Goal: Transaction & Acquisition: Purchase product/service

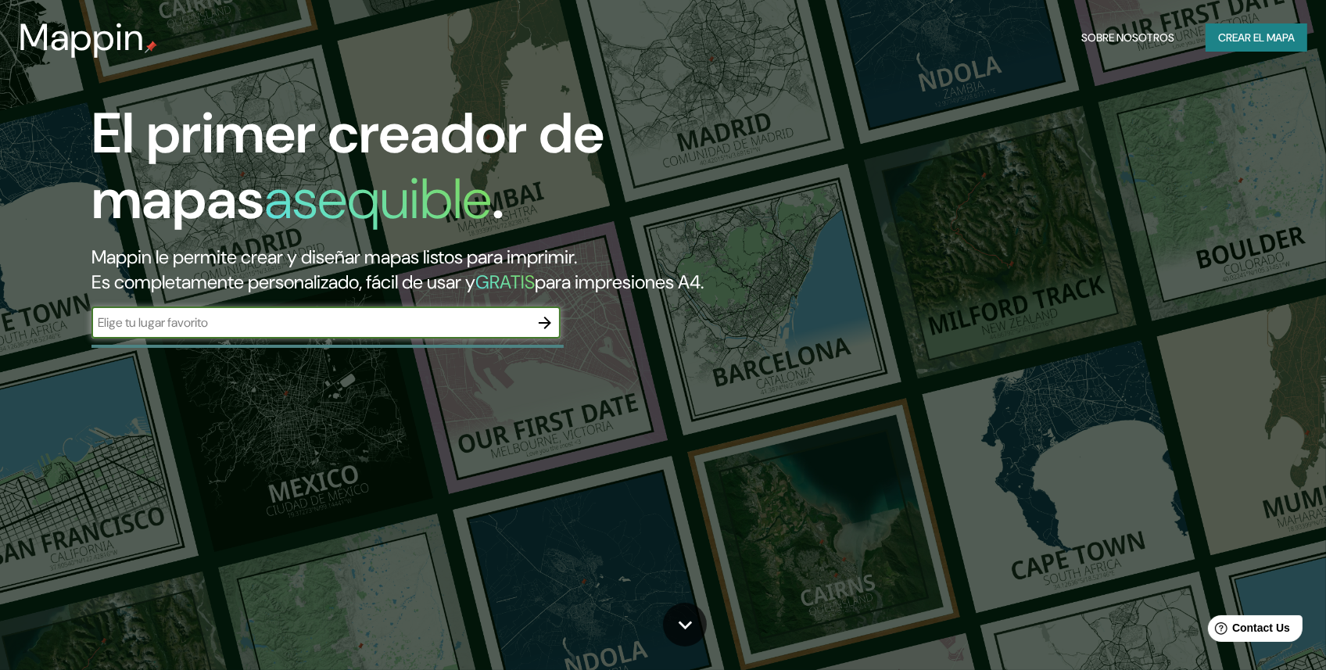
click at [509, 332] on input "text" at bounding box center [311, 323] width 438 height 18
type input "LA PAZ"
click at [545, 329] on icon "button" at bounding box center [545, 323] width 13 height 13
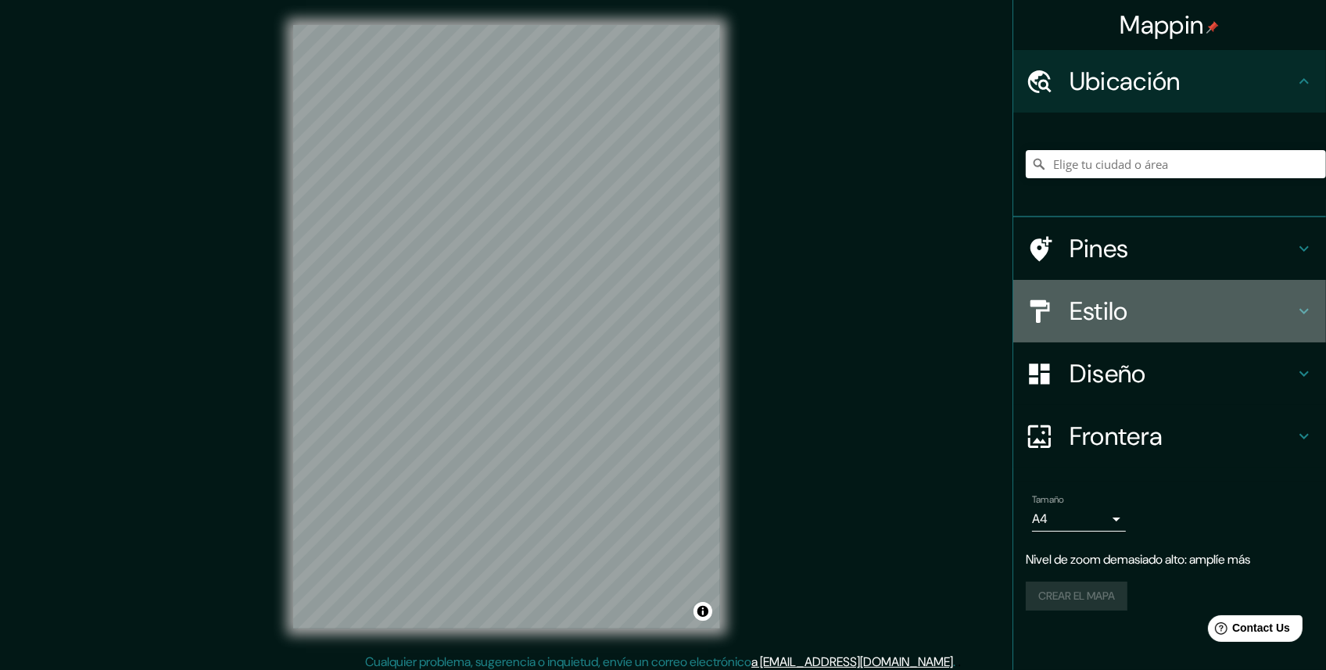
click at [1319, 308] on div "Estilo" at bounding box center [1170, 311] width 313 height 63
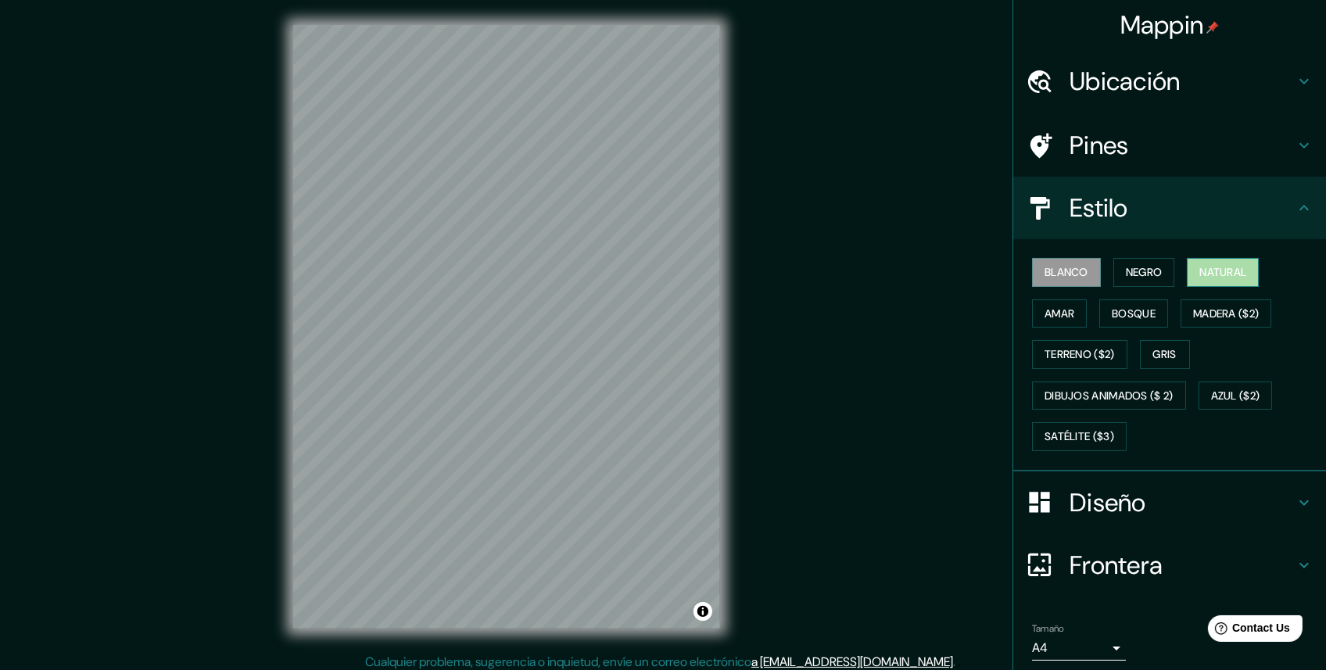
click at [1190, 271] on button "Natural" at bounding box center [1223, 272] width 72 height 29
click at [1064, 311] on button "Amar" at bounding box center [1059, 314] width 55 height 29
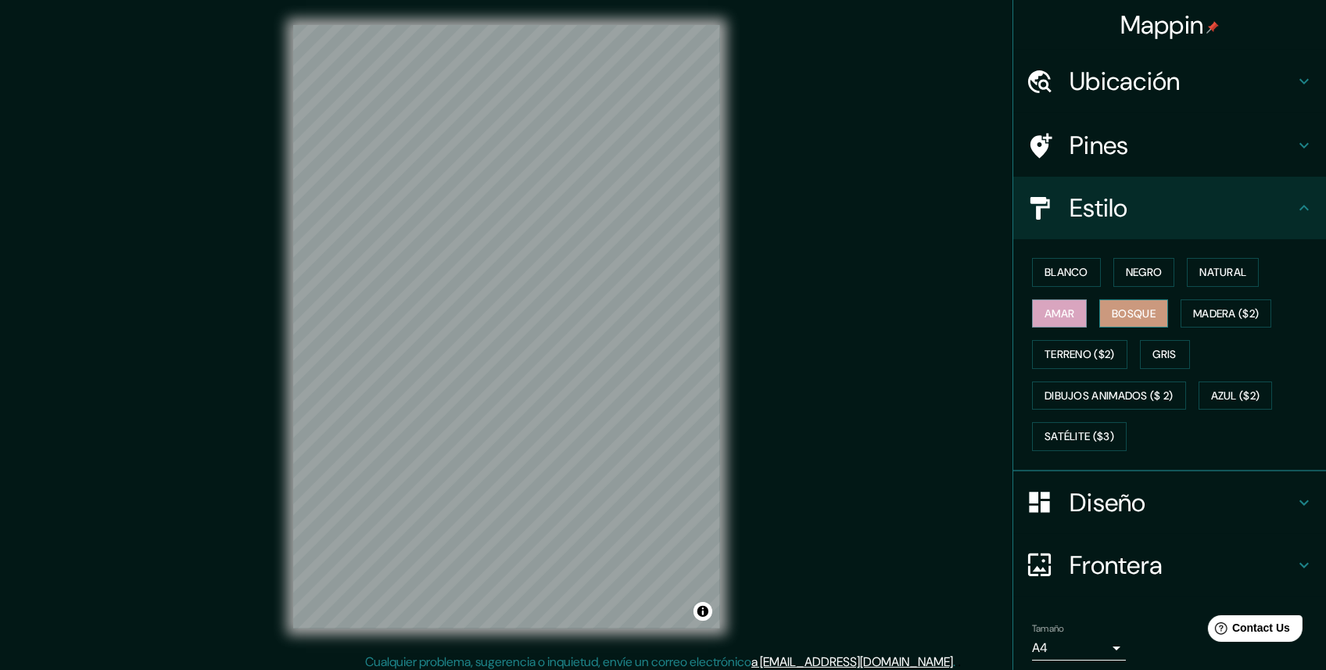
click at [1112, 317] on font "Bosque" at bounding box center [1134, 314] width 44 height 20
click at [1213, 313] on font "Madera ($2)" at bounding box center [1226, 314] width 66 height 20
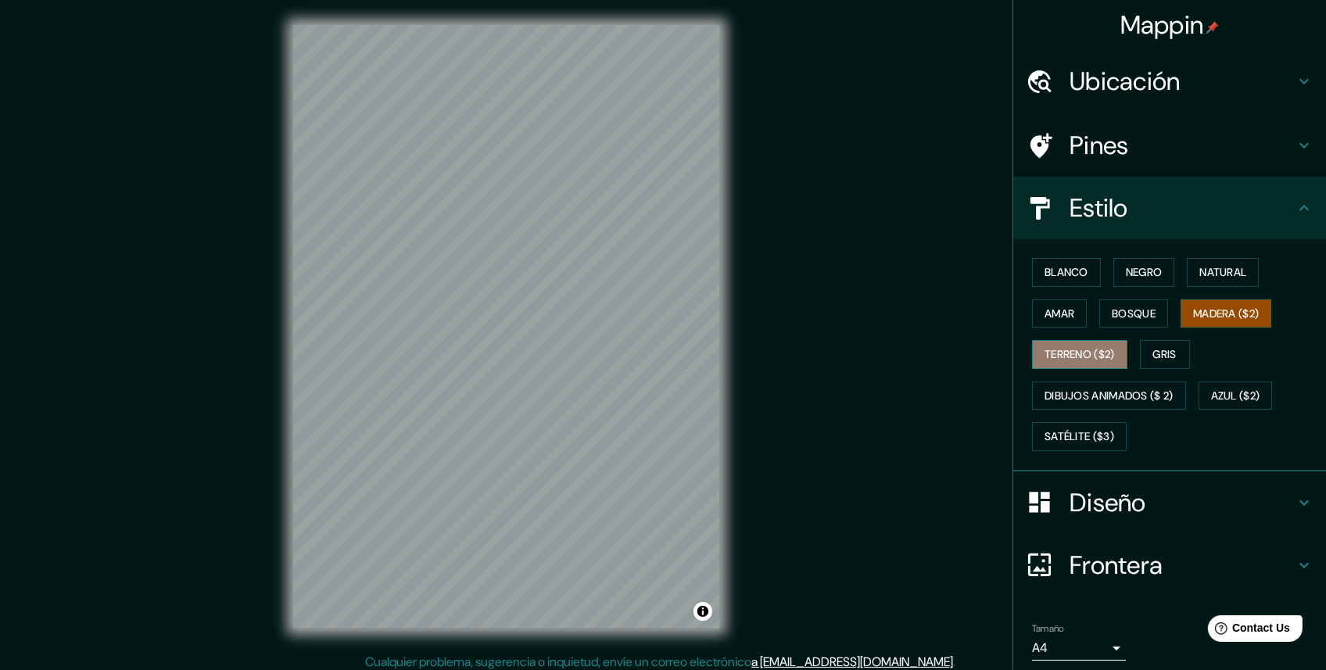
click at [1064, 346] on font "Terreno ($2)" at bounding box center [1080, 355] width 70 height 20
click at [1057, 319] on font "Amar" at bounding box center [1060, 314] width 30 height 20
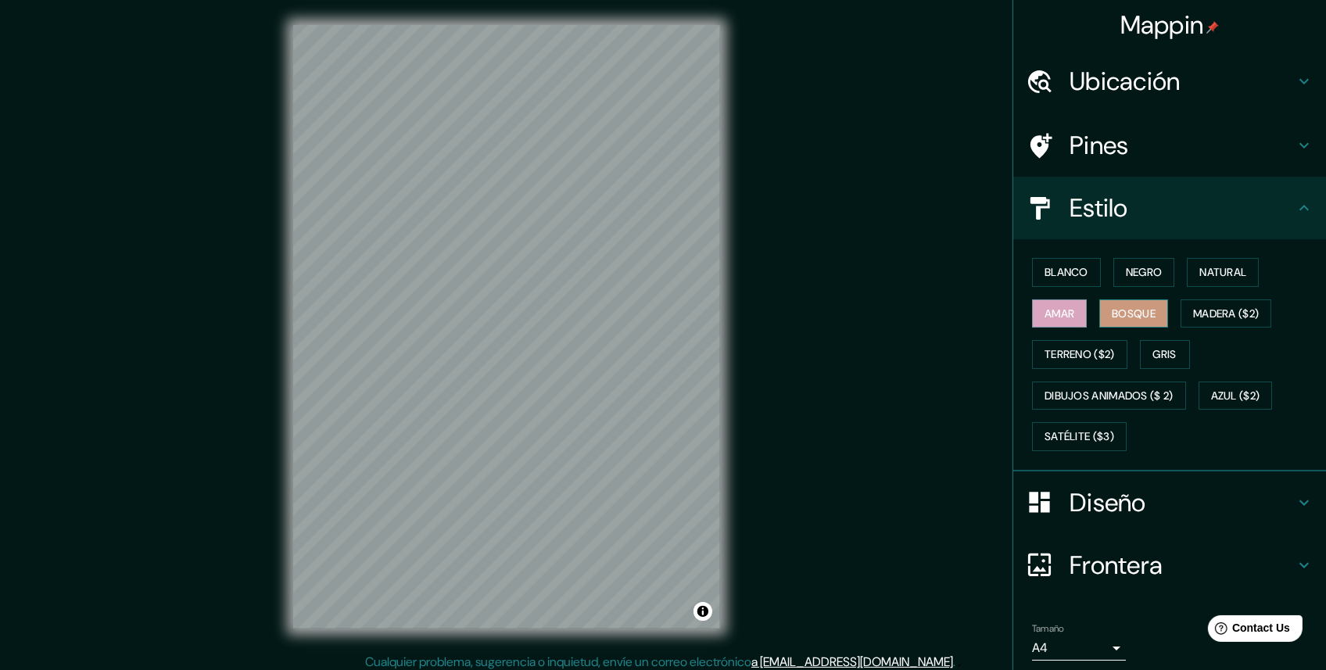
click at [1112, 314] on font "Bosque" at bounding box center [1134, 314] width 44 height 20
click at [1154, 347] on font "Gris" at bounding box center [1165, 355] width 23 height 20
click at [1114, 309] on font "Bosque" at bounding box center [1134, 314] width 44 height 20
click at [1137, 271] on font "Negro" at bounding box center [1144, 273] width 37 height 20
click at [1083, 271] on button "Blanco" at bounding box center [1066, 272] width 69 height 29
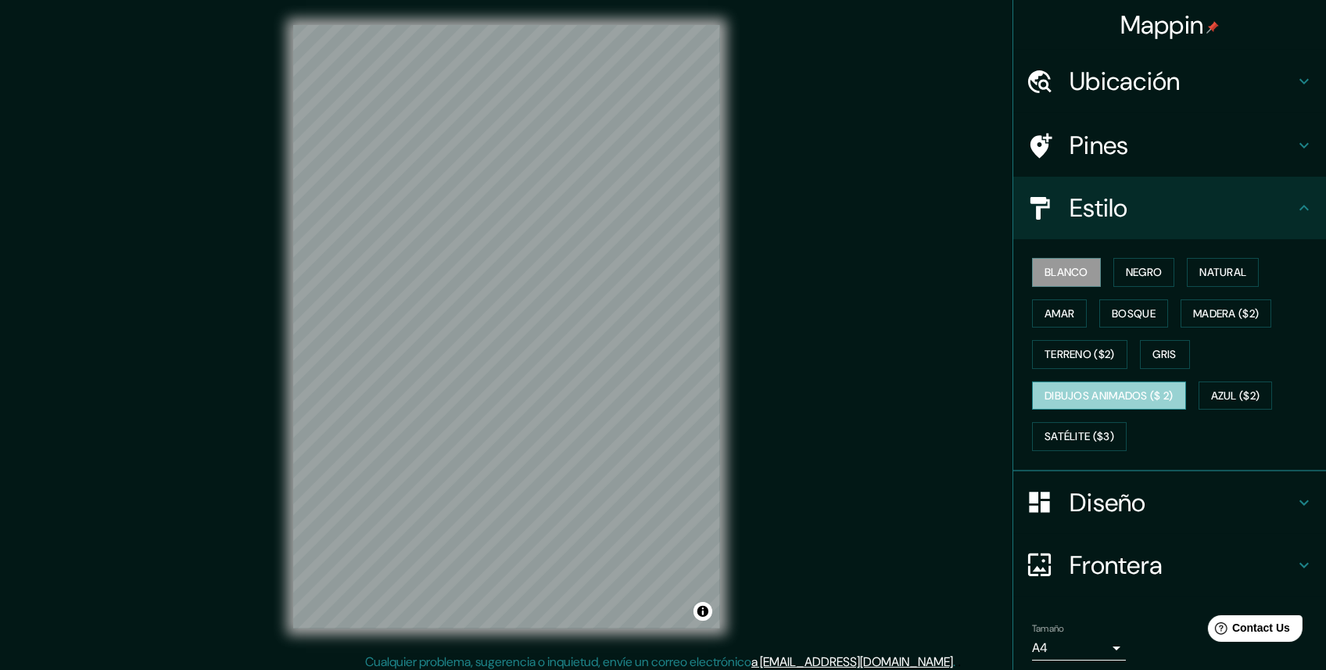
click at [1121, 389] on font "Dibujos animados ($ 2)" at bounding box center [1109, 396] width 129 height 20
click at [1221, 389] on font "Azul ($2)" at bounding box center [1235, 396] width 49 height 20
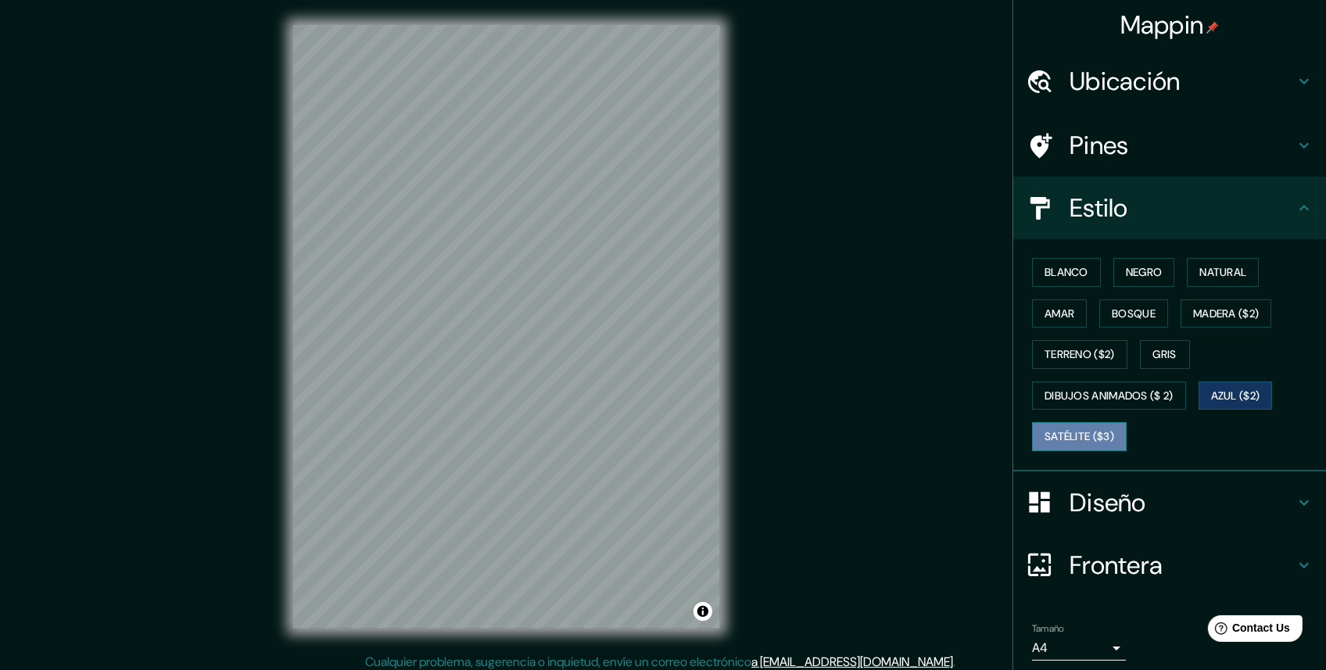
click at [1092, 446] on button "Satélite ($3)" at bounding box center [1079, 436] width 95 height 29
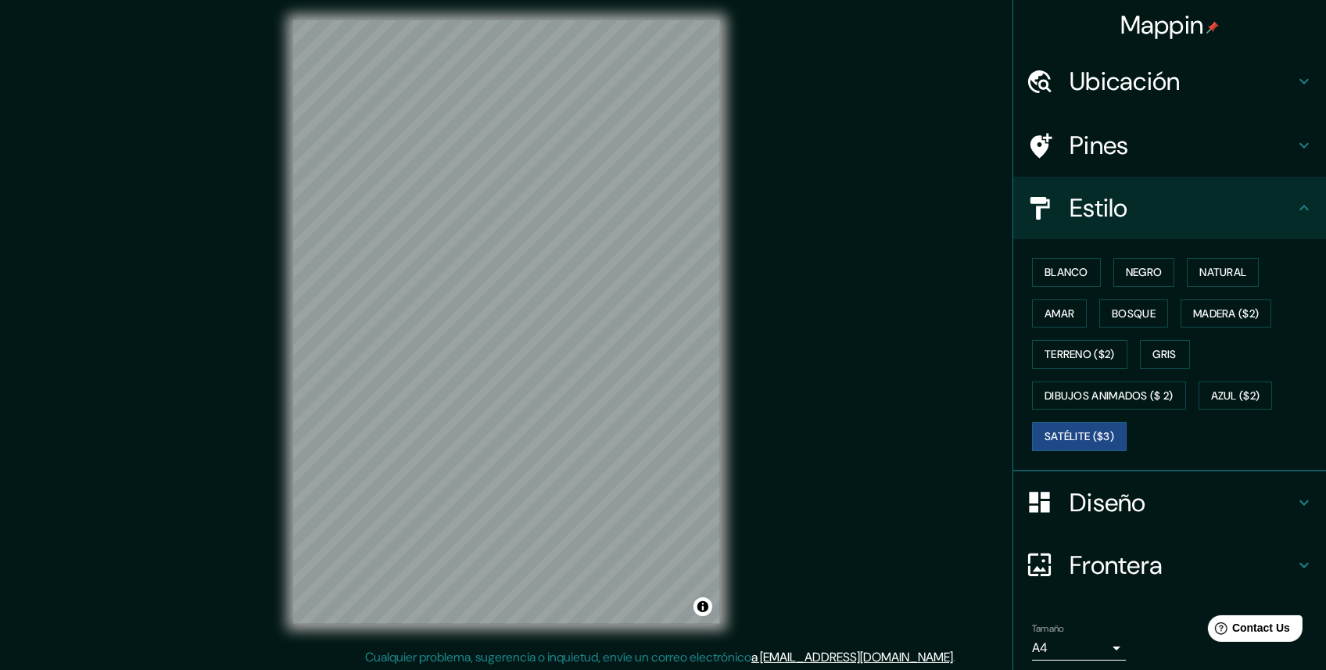
scroll to position [8, 0]
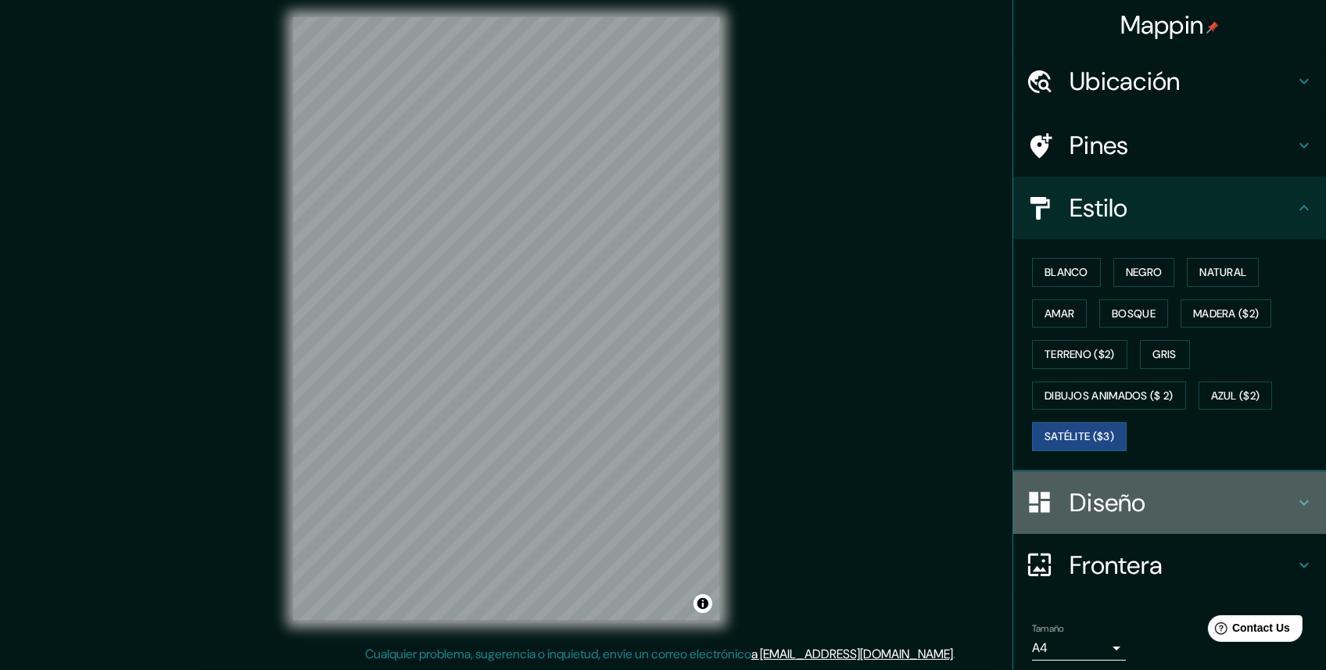
click at [1280, 508] on h4 "Diseño" at bounding box center [1182, 502] width 225 height 31
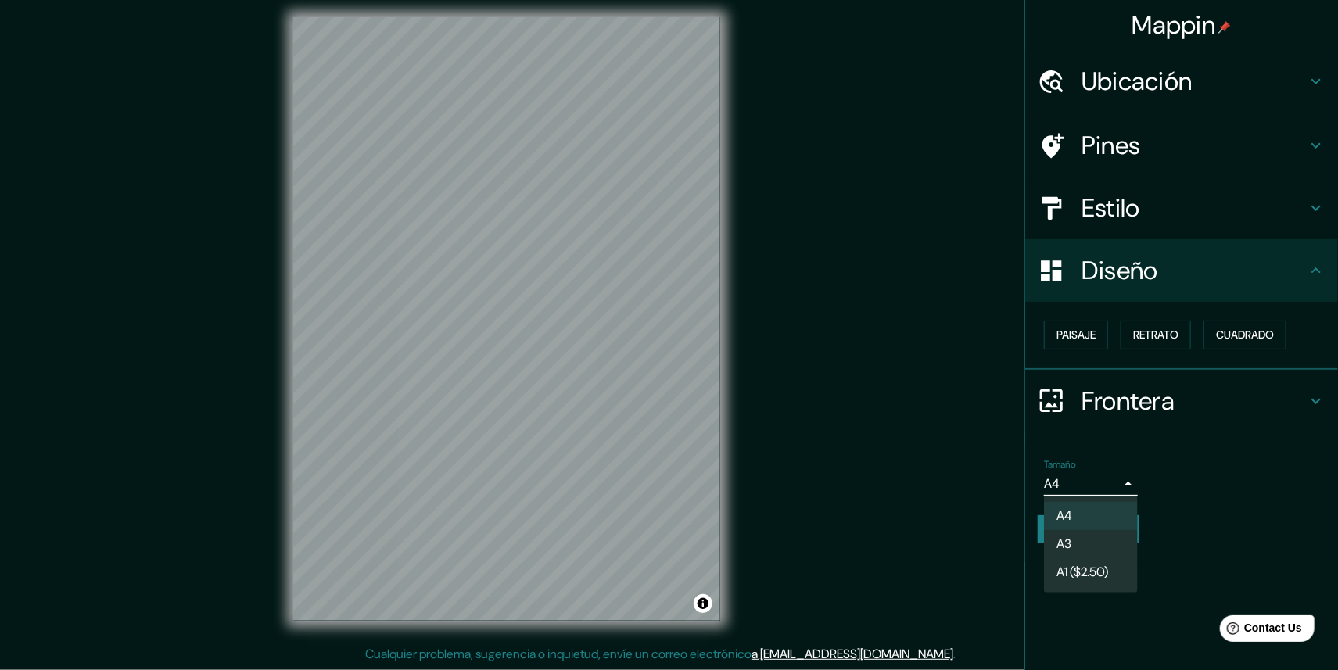
click at [1114, 495] on body "Mappin Ubicación Pines Estilo Diseño Paisaje Retrato Cuadrado Frontera Elige un…" at bounding box center [669, 327] width 1338 height 670
click at [1088, 572] on font "A1 ($2.50)" at bounding box center [1083, 572] width 52 height 19
type input "a3"
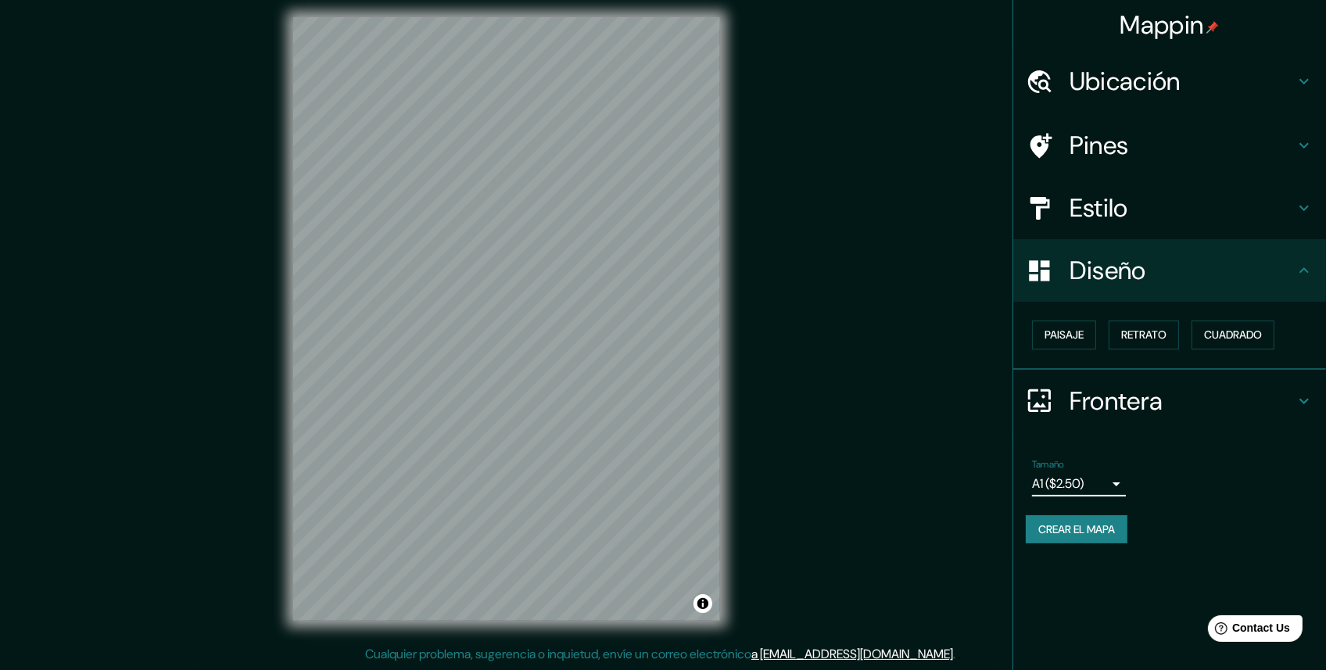
click at [1193, 399] on h4 "Frontera" at bounding box center [1182, 401] width 225 height 31
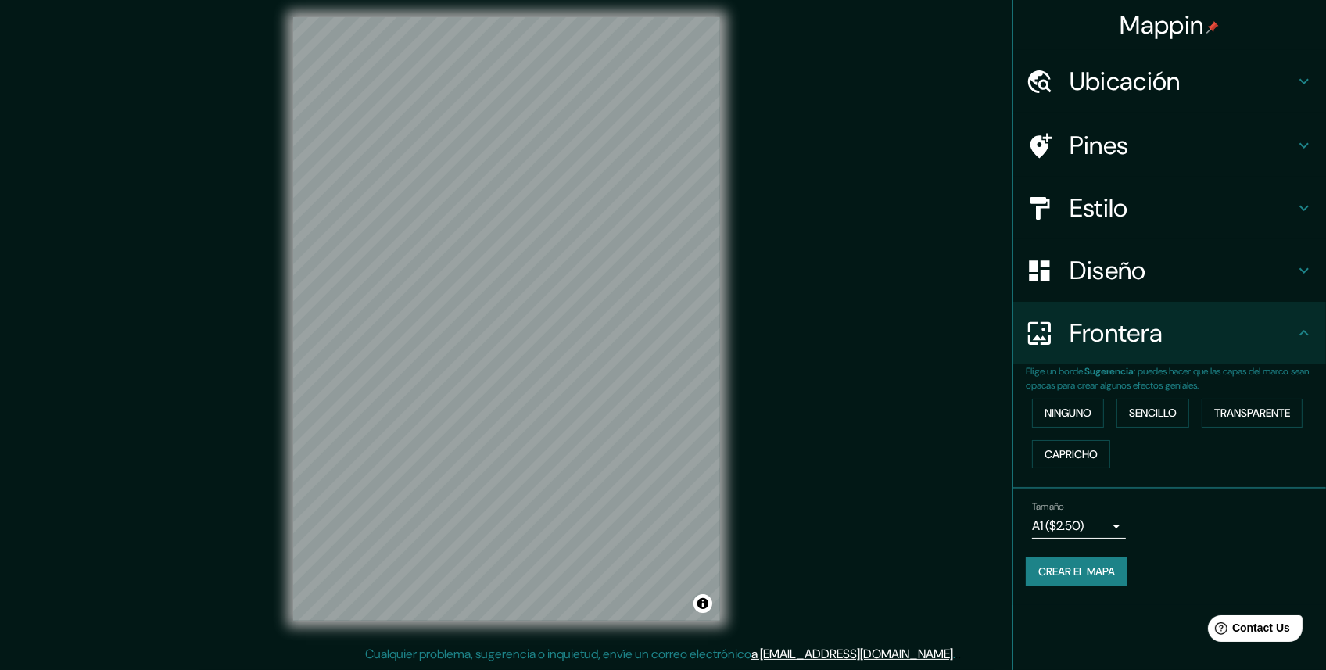
click at [1186, 266] on h4 "Diseño" at bounding box center [1182, 270] width 225 height 31
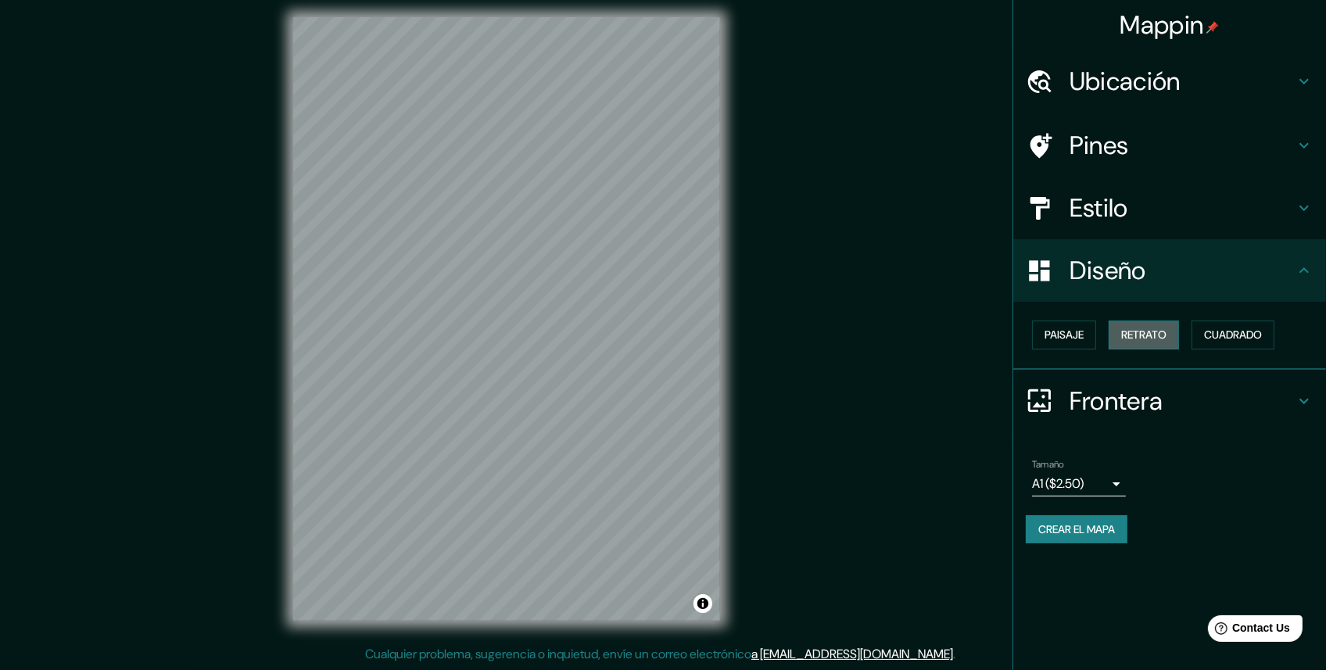
click at [1179, 332] on button "Retrato" at bounding box center [1144, 335] width 70 height 29
click at [1177, 334] on button "Retrato" at bounding box center [1144, 335] width 70 height 29
click at [1076, 334] on font "Paisaje" at bounding box center [1064, 335] width 39 height 20
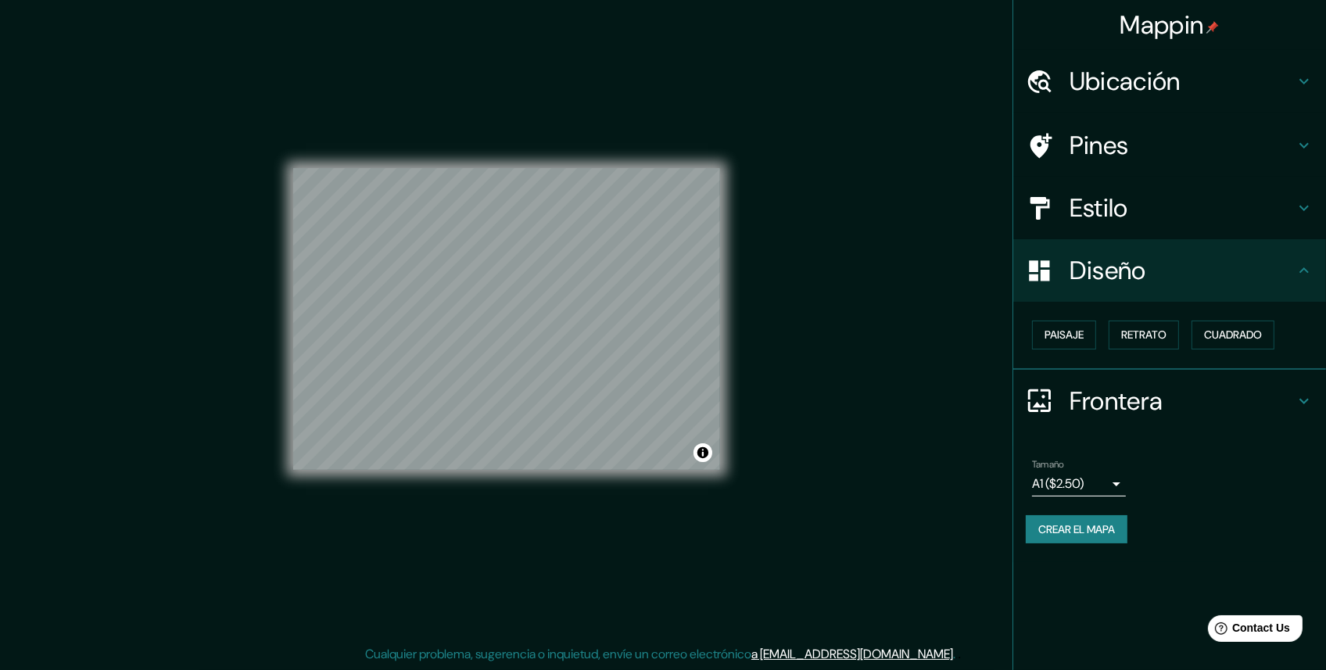
click at [1215, 221] on h4 "Estilo" at bounding box center [1182, 207] width 225 height 31
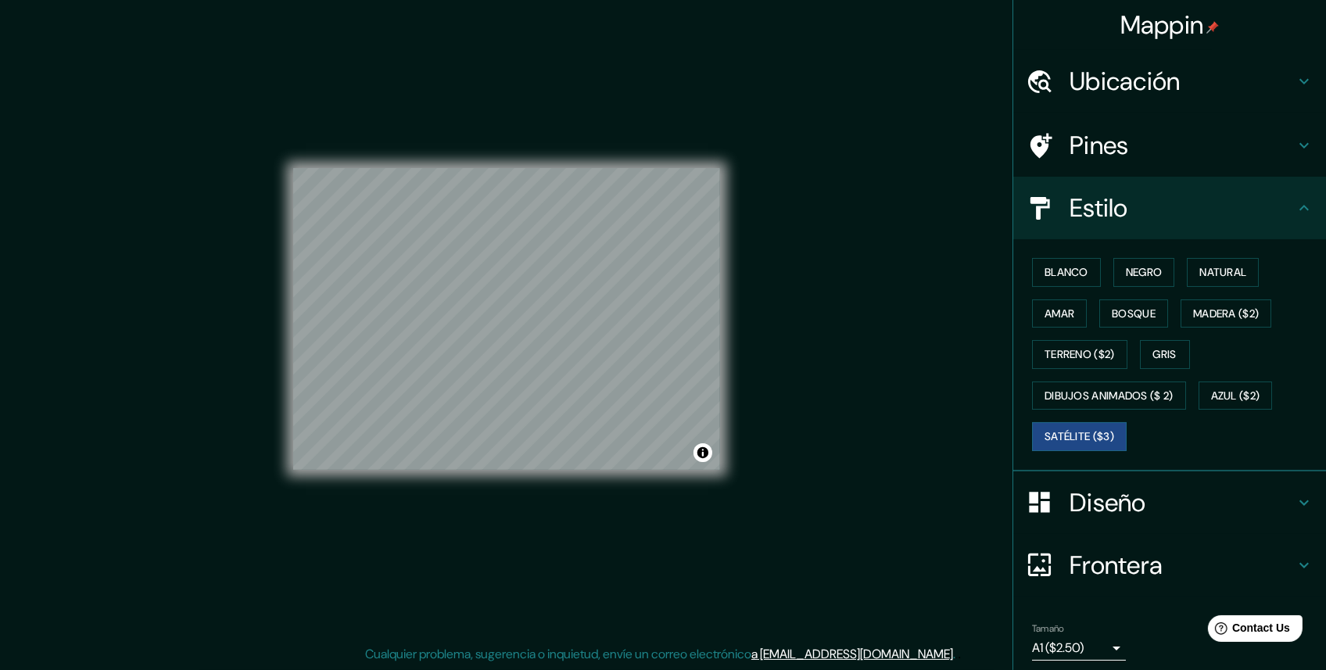
click at [1253, 138] on h4 "Pines" at bounding box center [1182, 145] width 225 height 31
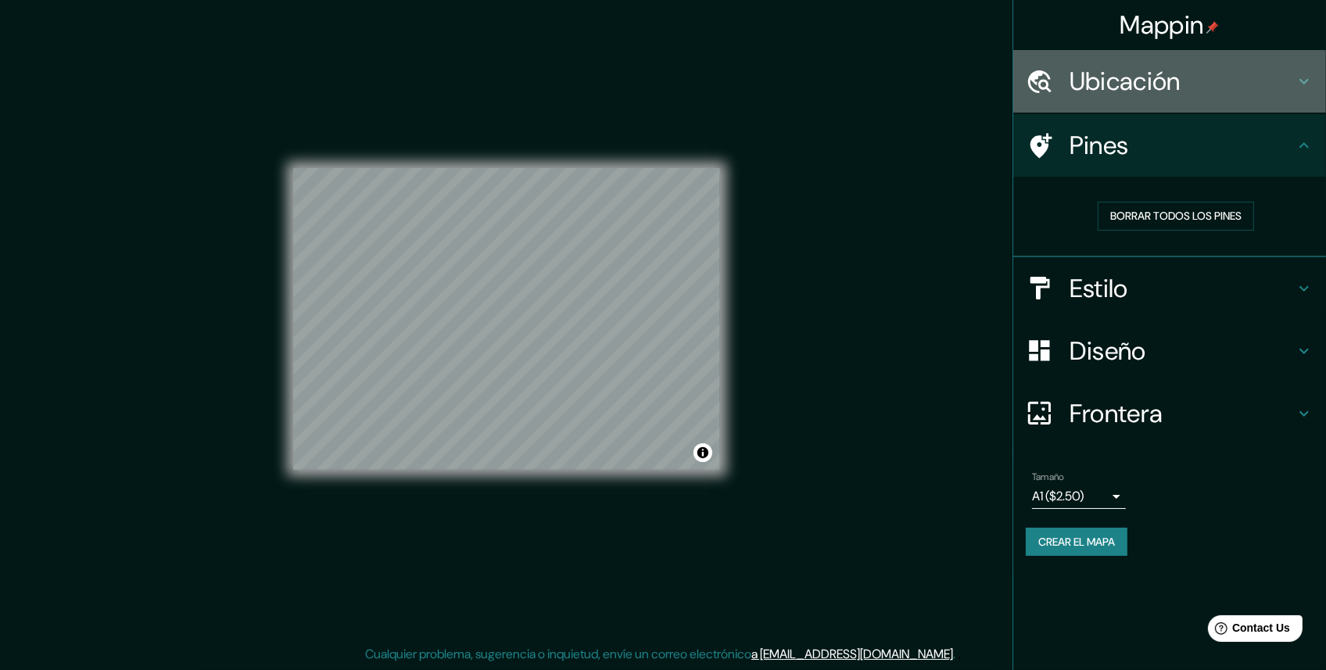
click at [1269, 102] on div "Ubicación" at bounding box center [1170, 81] width 313 height 63
